Goal: Find specific page/section: Find specific page/section

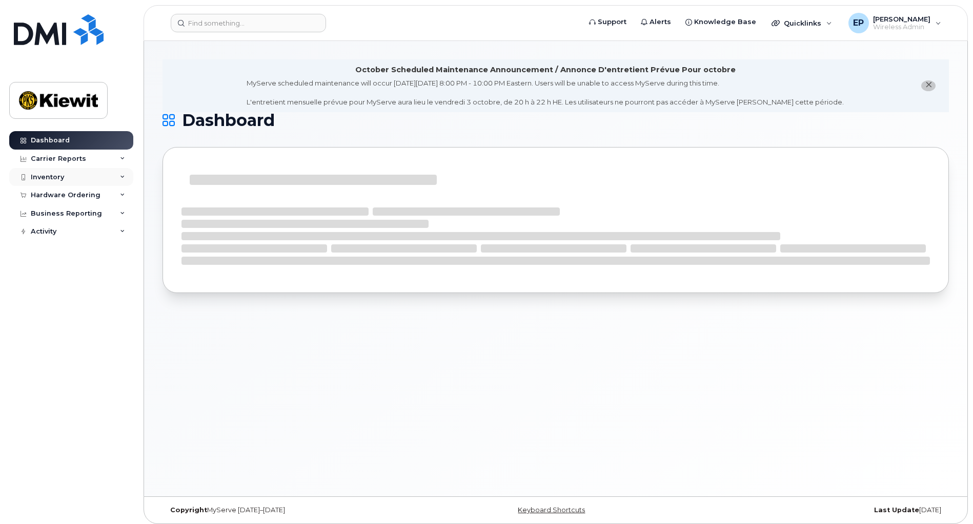
click at [53, 173] on div "Inventory" at bounding box center [47, 177] width 33 height 8
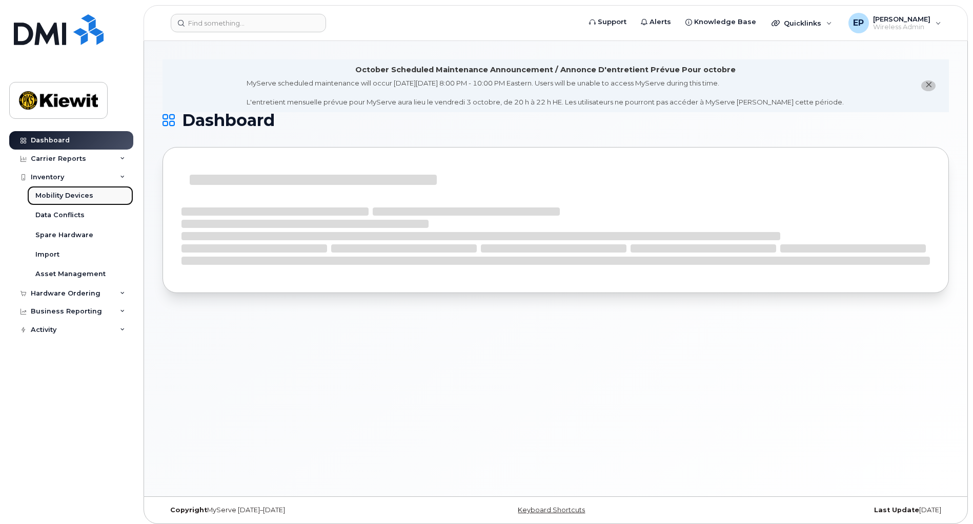
click at [83, 195] on div "Mobility Devices" at bounding box center [64, 195] width 58 height 9
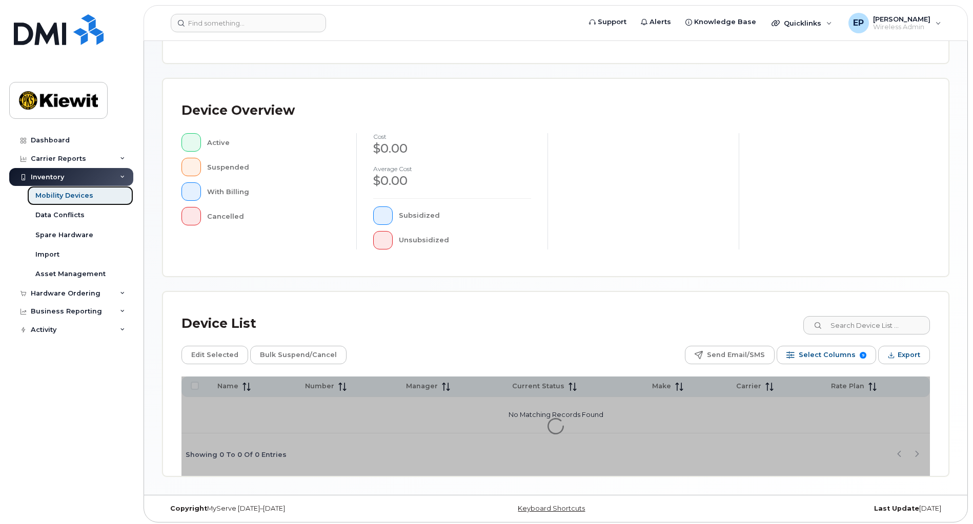
scroll to position [180, 0]
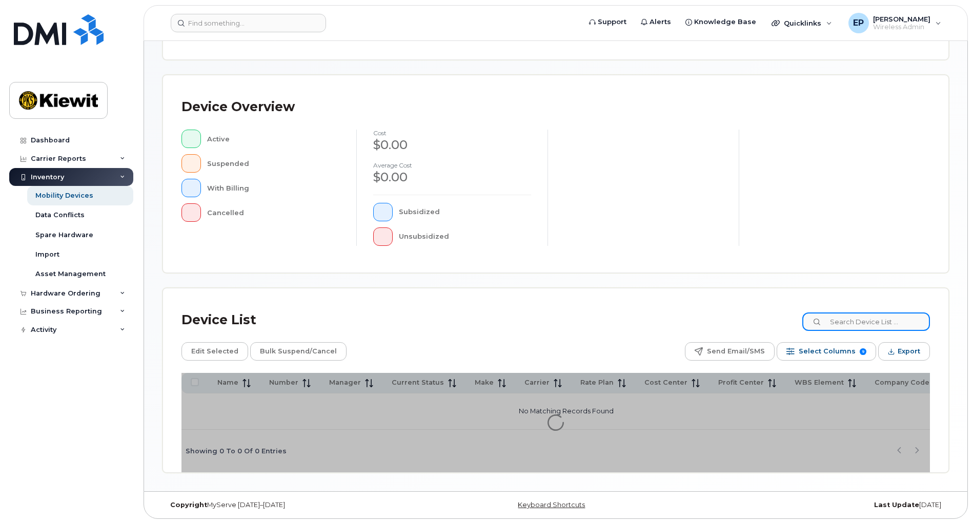
click at [882, 326] on input at bounding box center [866, 322] width 128 height 18
type input "erin duffy"
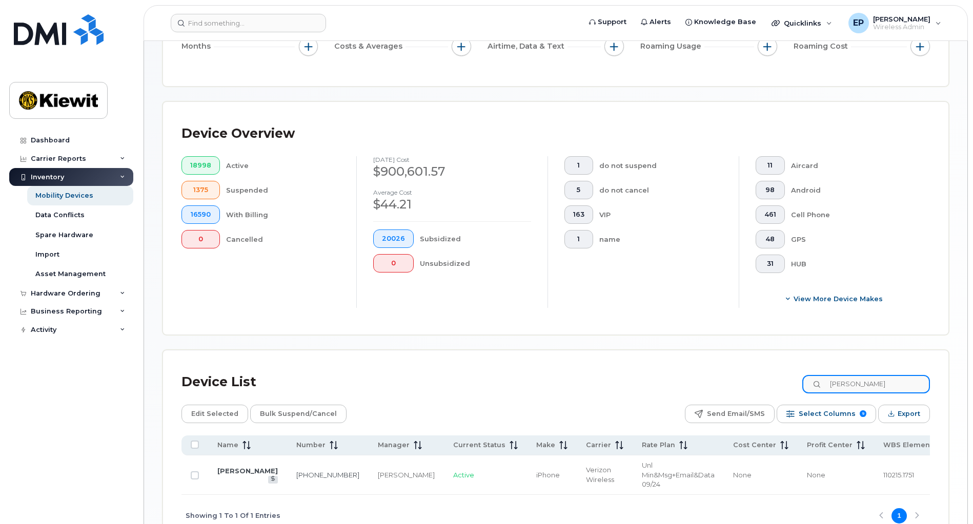
scroll to position [208, 0]
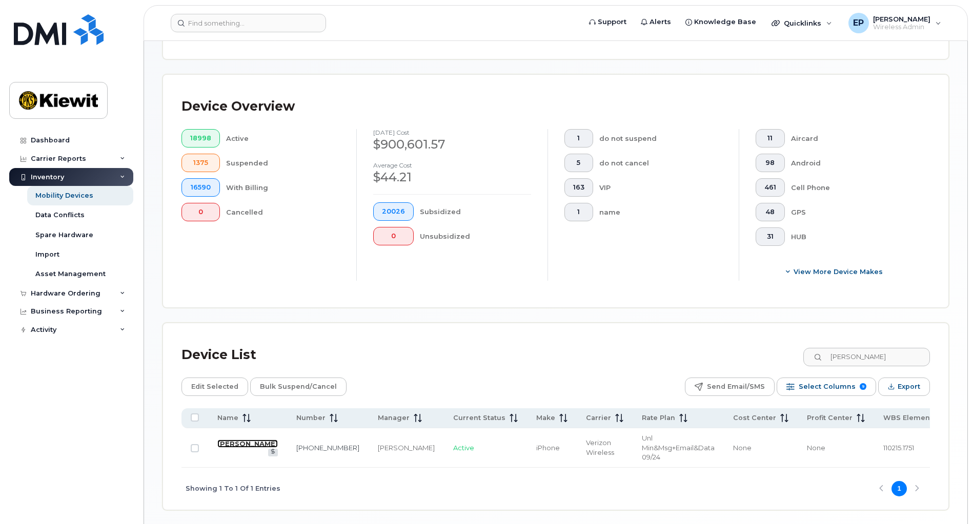
click at [228, 444] on link "[PERSON_NAME]" at bounding box center [247, 444] width 60 height 8
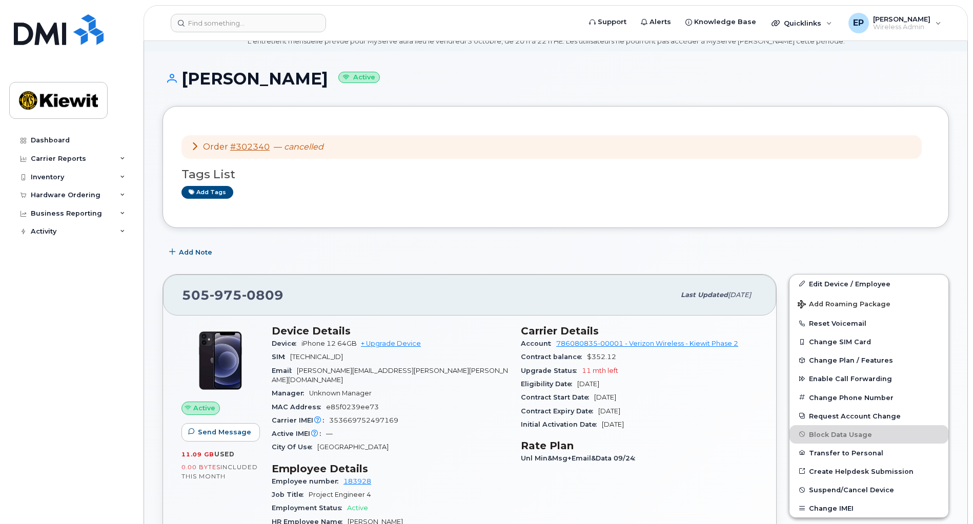
scroll to position [42, 0]
click at [194, 143] on icon at bounding box center [195, 146] width 8 height 8
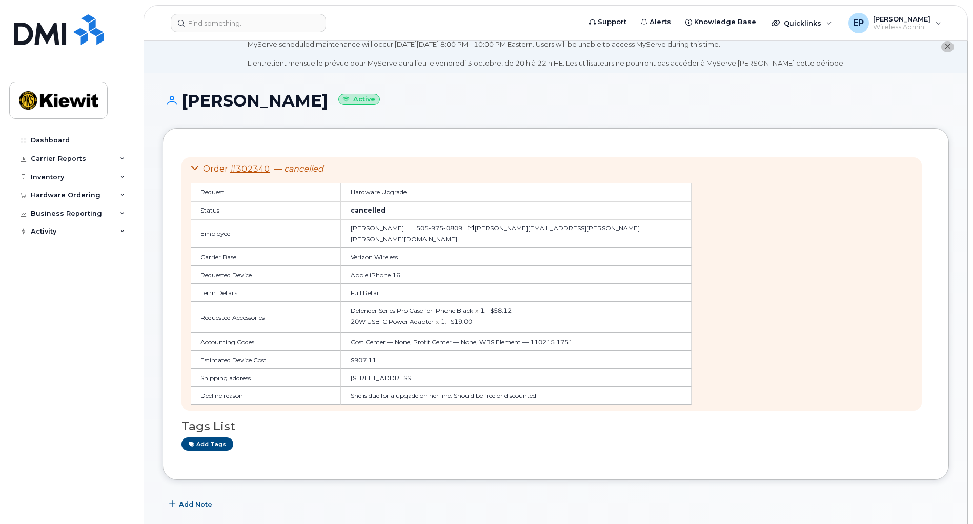
scroll to position [0, 0]
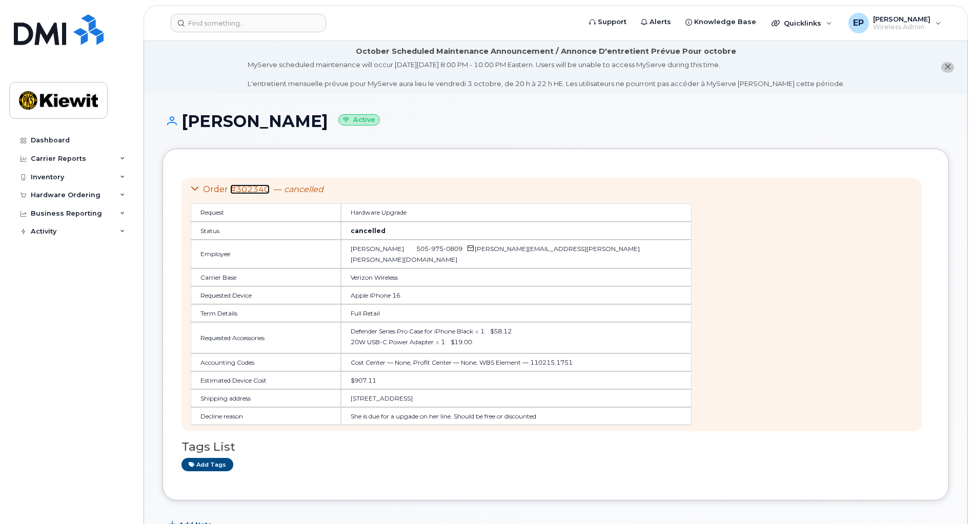
click at [251, 191] on link "#302340" at bounding box center [249, 189] width 39 height 10
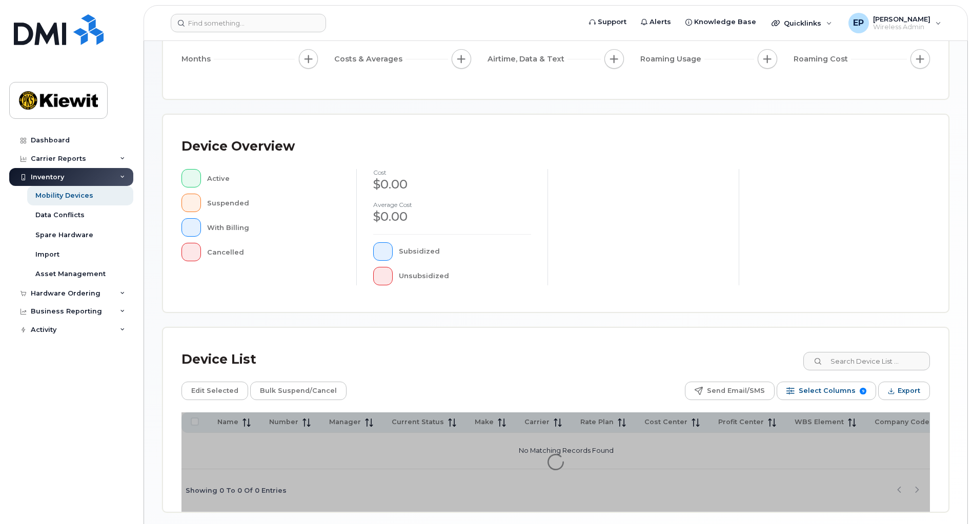
scroll to position [180, 0]
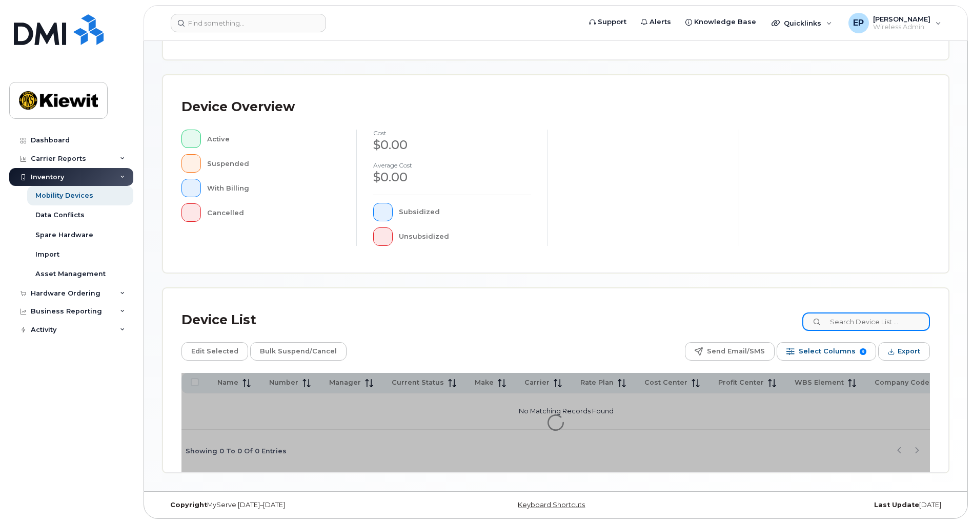
click at [851, 325] on input at bounding box center [866, 322] width 128 height 18
type input "pinkerton"
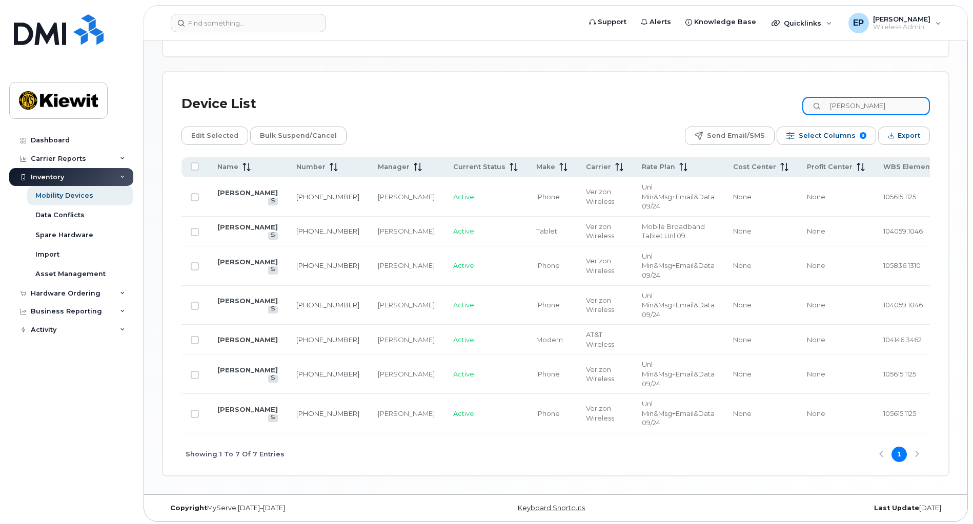
scroll to position [465, 0]
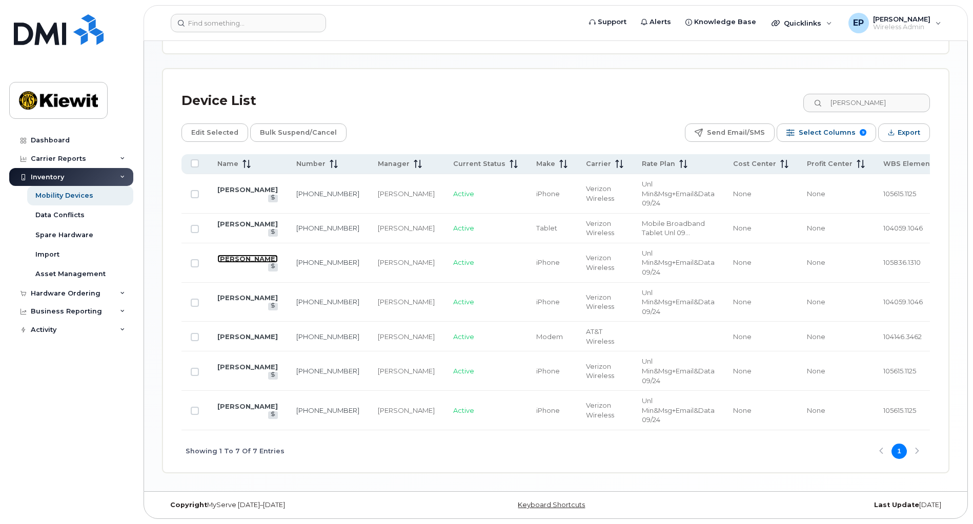
click at [232, 257] on link "EMILY PINKERTON" at bounding box center [247, 259] width 60 height 8
